Goal: Communication & Community: Answer question/provide support

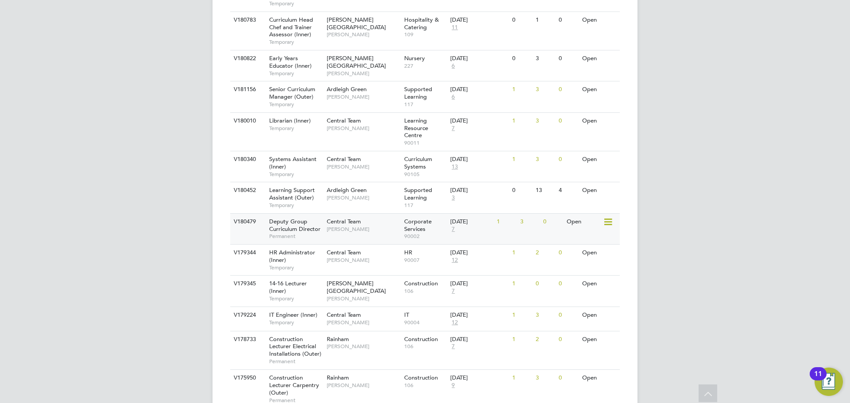
scroll to position [398, 0]
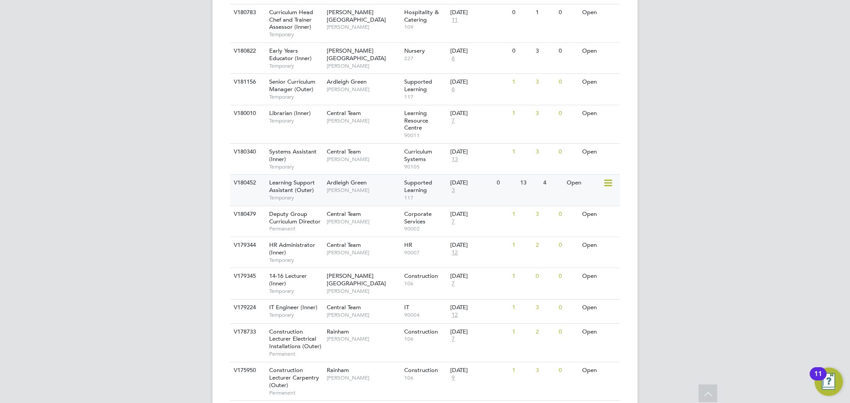
click at [292, 195] on span "Temporary" at bounding box center [295, 197] width 53 height 7
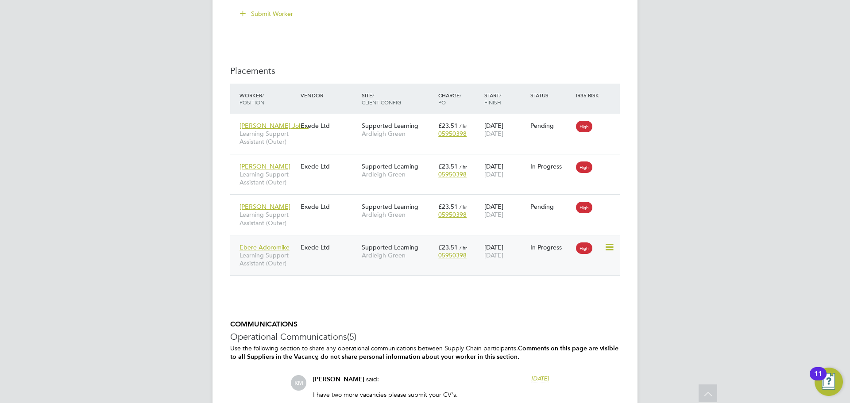
click at [270, 258] on span "Learning Support Assistant (Outer)" at bounding box center [267, 259] width 57 height 16
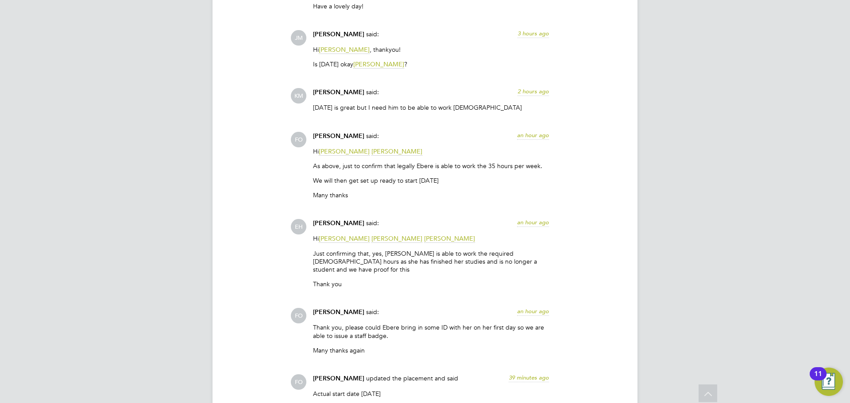
scroll to position [1948, 0]
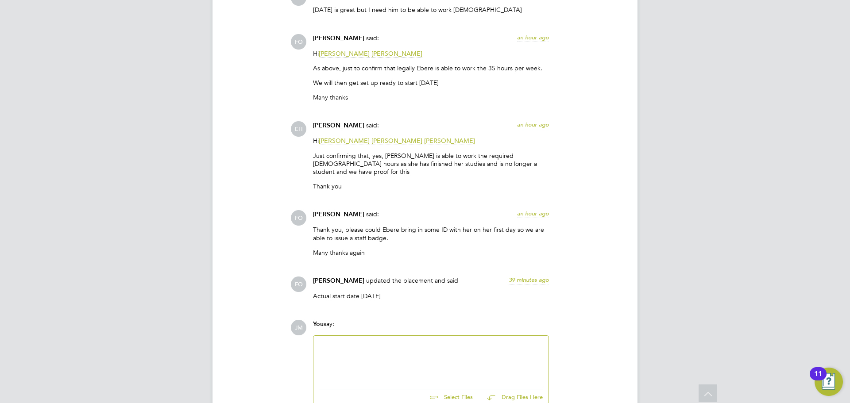
click at [375, 341] on div at bounding box center [431, 360] width 224 height 38
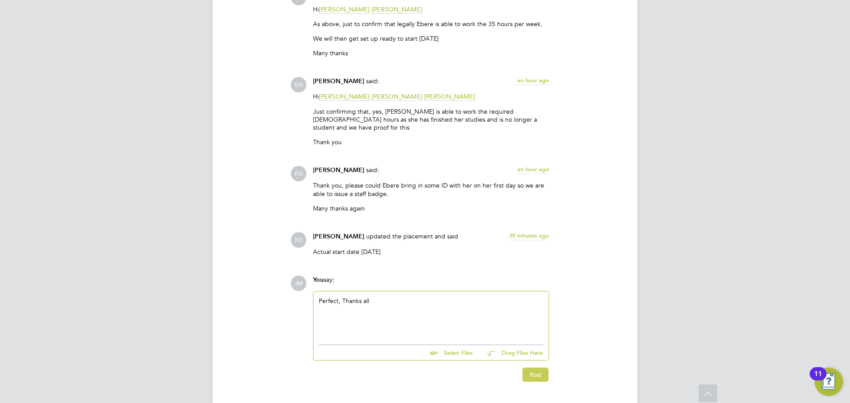
click at [541, 368] on button "Post" at bounding box center [535, 375] width 26 height 14
